Goal: Navigation & Orientation: Find specific page/section

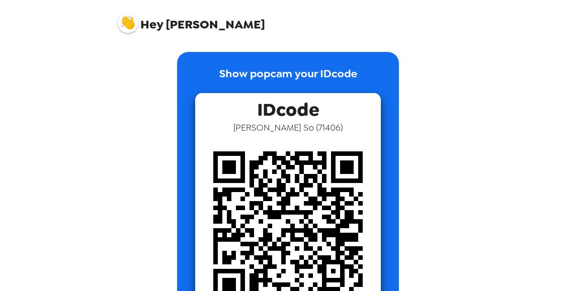
click at [298, 203] on img at bounding box center [288, 227] width 186 height 186
click at [128, 24] on img at bounding box center [128, 23] width 20 height 20
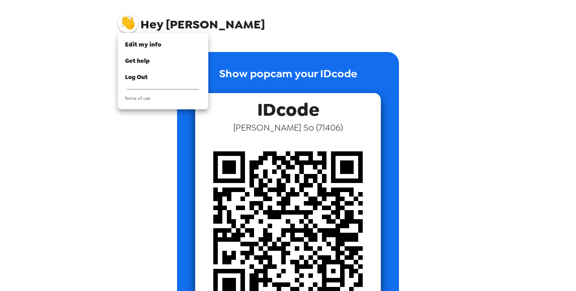
click at [270, 70] on div at bounding box center [288, 145] width 576 height 291
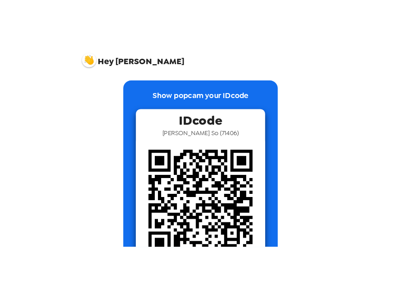
scroll to position [55, 0]
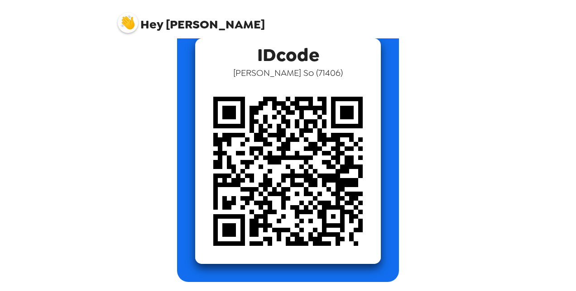
click at [291, 143] on img at bounding box center [288, 172] width 186 height 186
